Goal: Task Accomplishment & Management: Complete application form

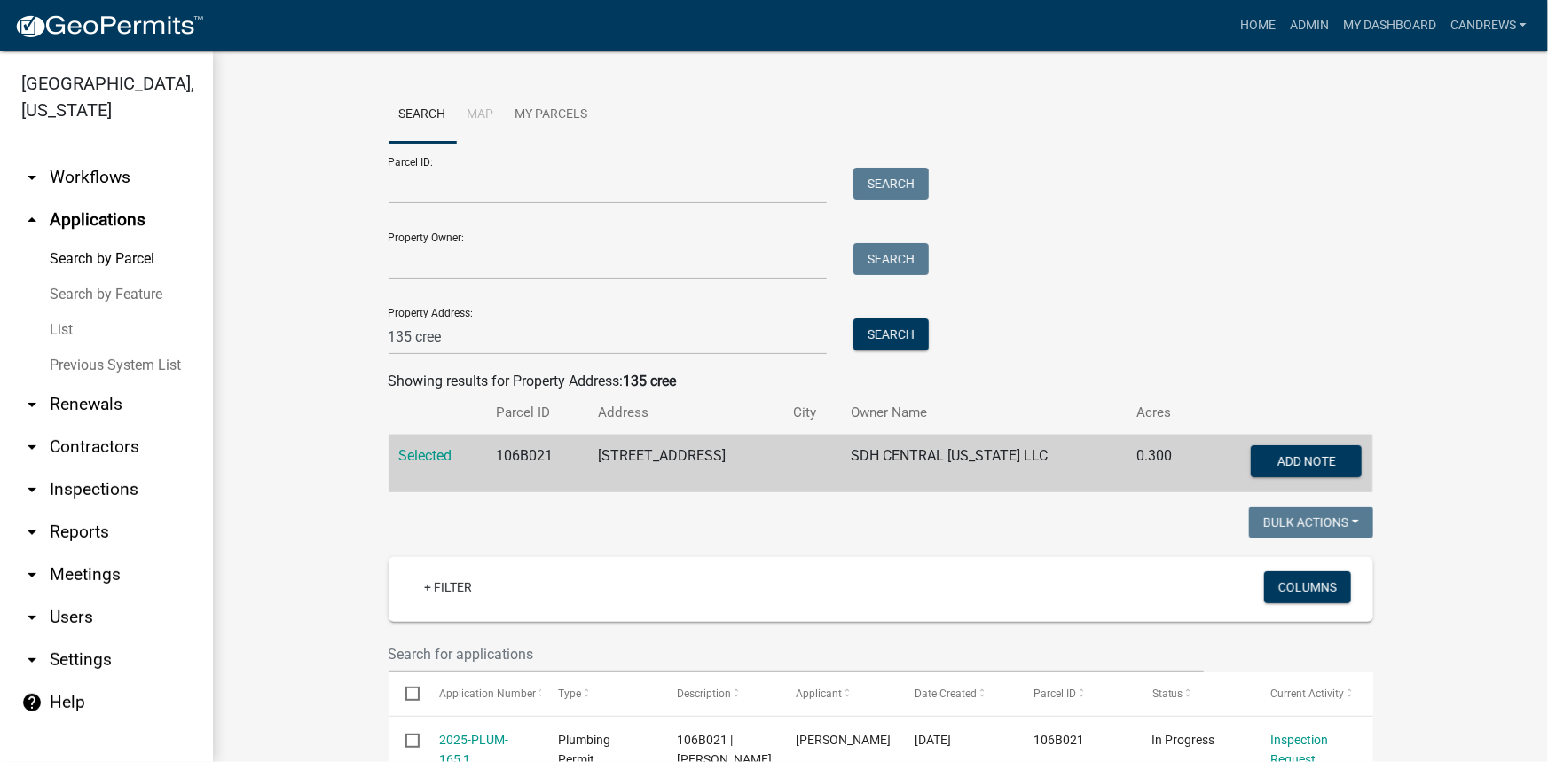
scroll to position [806, 0]
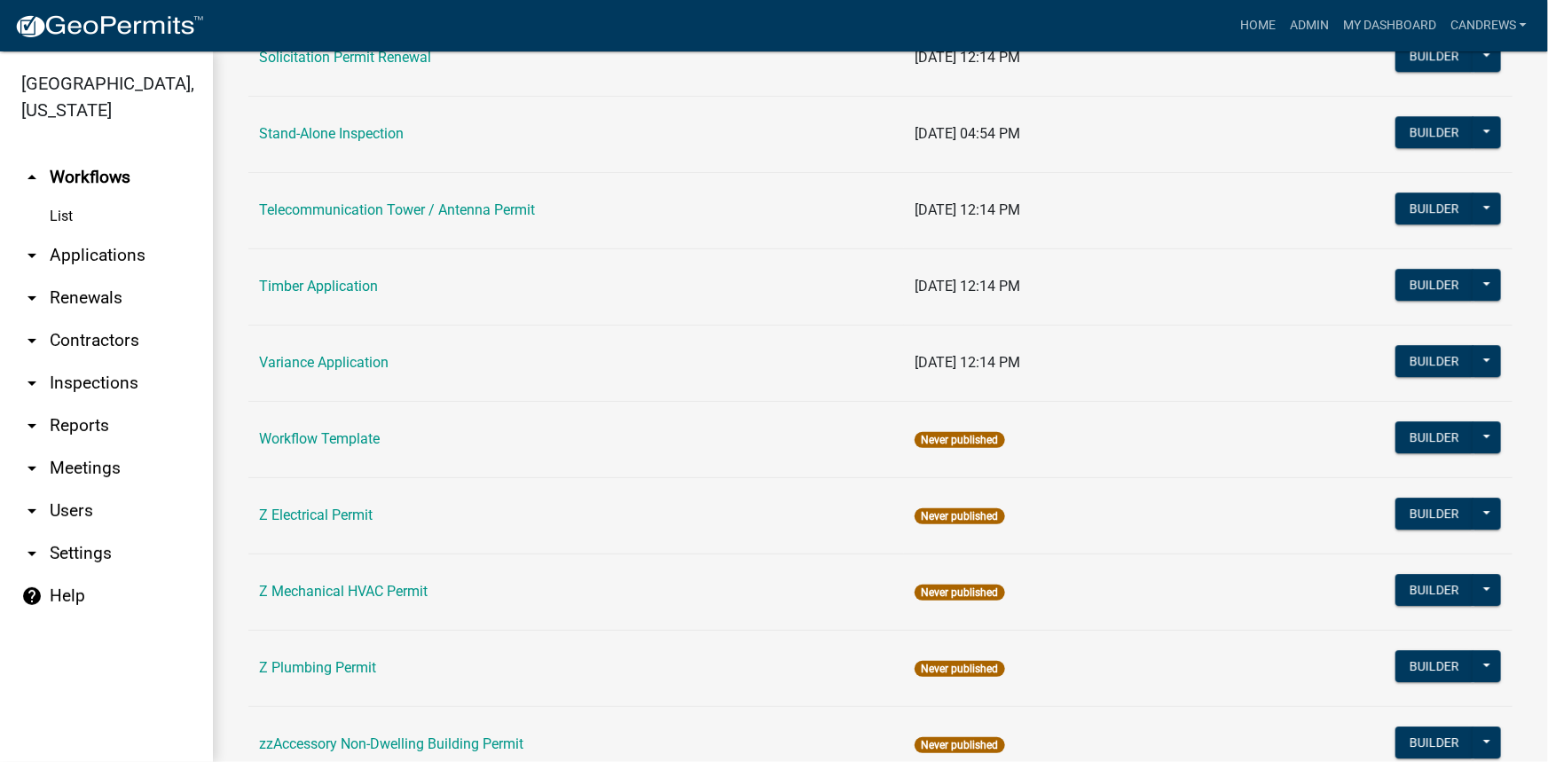
scroll to position [2717, 0]
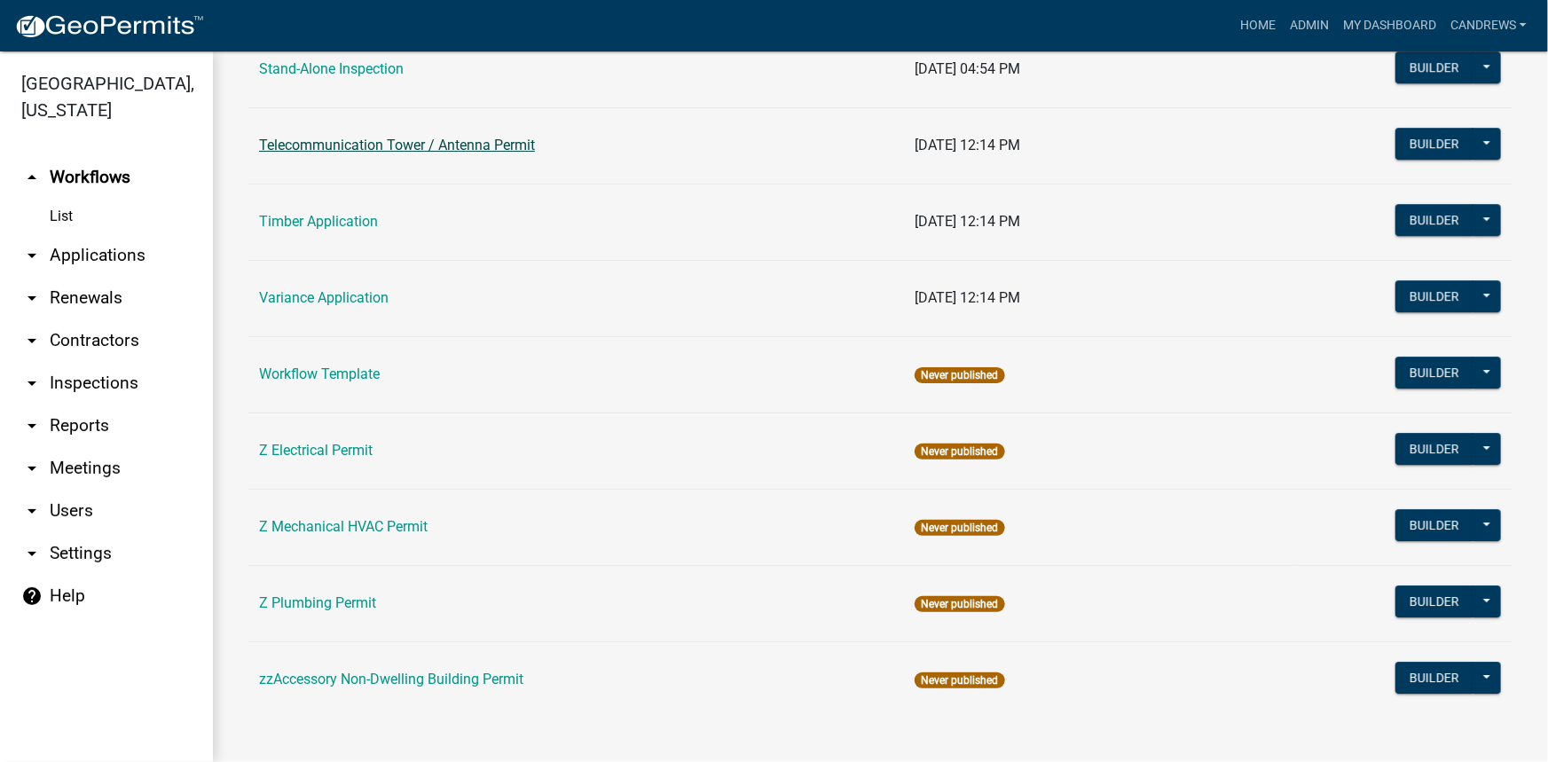
click at [365, 145] on link "Telecommunication Tower / Antenna Permit" at bounding box center [397, 145] width 276 height 17
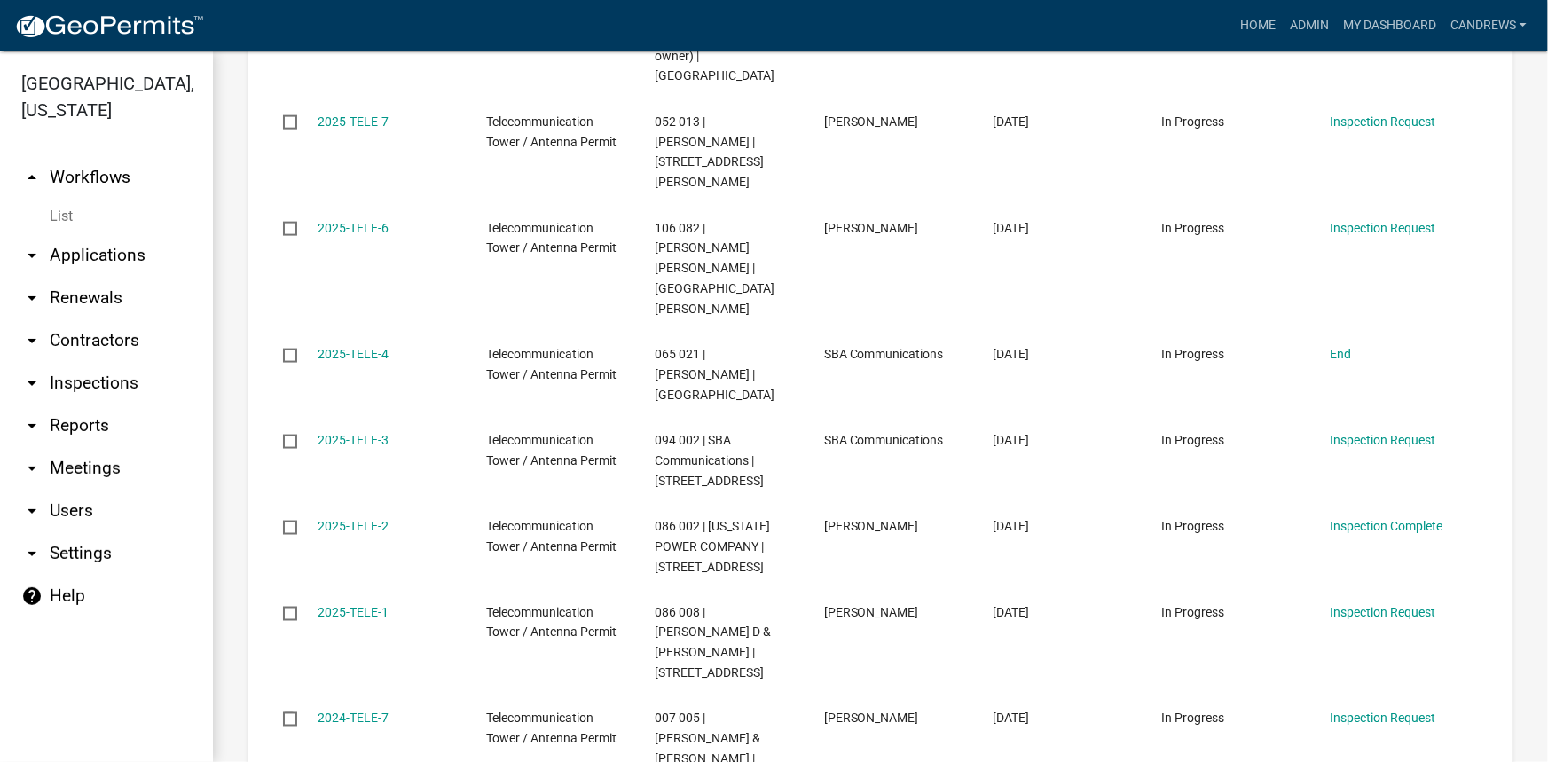
scroll to position [1128, 0]
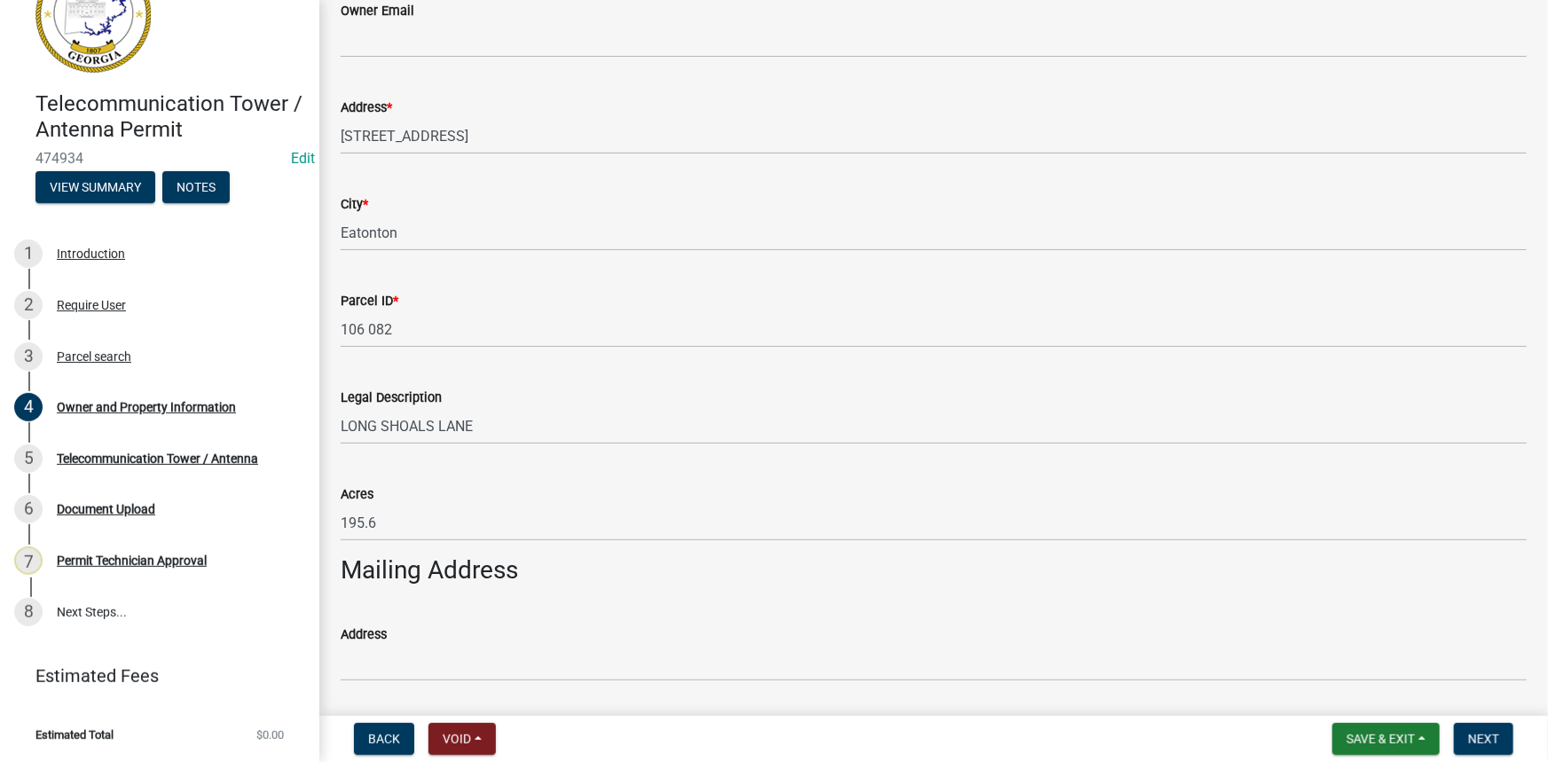
scroll to position [564, 0]
